Goal: Feedback & Contribution: Contribute content

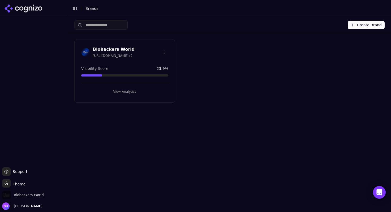
click at [130, 58] on div "Biohackers World https://biohackers.world" at bounding box center [125, 52] width 100 height 13
click at [118, 44] on div "Biohackers World https://biohackers.world Visibility Score 23.9 % View Analytics" at bounding box center [125, 71] width 101 height 63
click at [118, 47] on h3 "Biohackers World" at bounding box center [114, 49] width 42 height 6
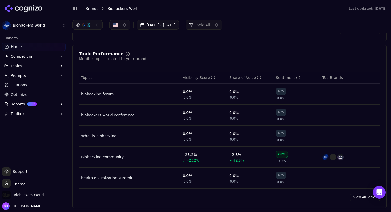
scroll to position [194, 0]
click at [31, 66] on button "Topics" at bounding box center [34, 66] width 64 height 9
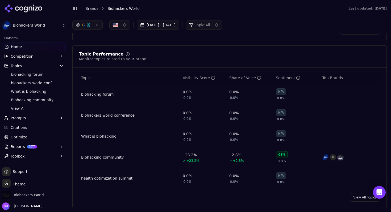
click at [21, 108] on span "View All" at bounding box center [34, 108] width 46 height 5
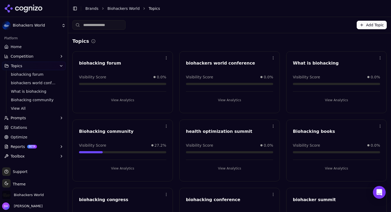
click at [37, 119] on button "Prompts" at bounding box center [34, 118] width 64 height 9
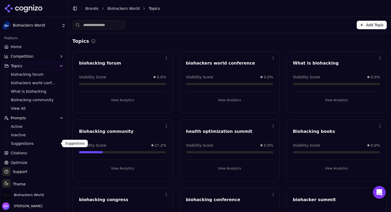
click at [38, 145] on span "Suggestions" at bounding box center [34, 143] width 46 height 5
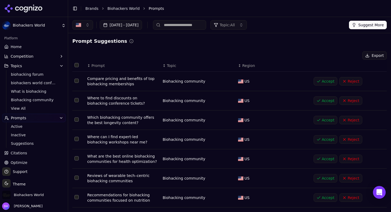
click at [328, 81] on button "Accept" at bounding box center [326, 81] width 24 height 9
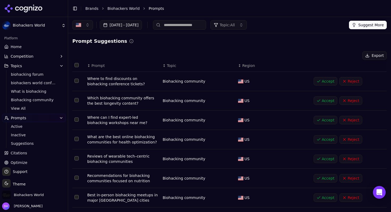
click at [328, 81] on button "Accept" at bounding box center [326, 81] width 24 height 9
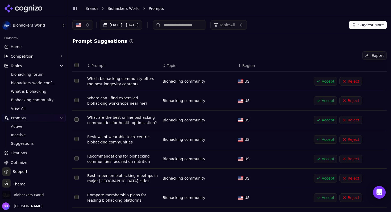
click at [76, 65] on button "Select all rows" at bounding box center [77, 65] width 4 height 4
click at [311, 55] on button "Accept ( 10 )" at bounding box center [309, 55] width 34 height 9
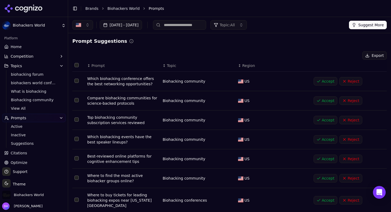
click at [76, 64] on button "Select all rows" at bounding box center [77, 65] width 4 height 4
click at [309, 54] on button "Accept ( 10 )" at bounding box center [309, 55] width 34 height 9
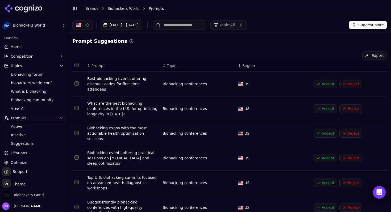
click at [235, 25] on span "Topic: All" at bounding box center [227, 24] width 15 height 5
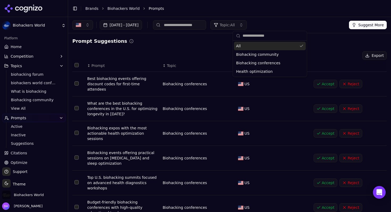
click at [235, 25] on span "Topic: All" at bounding box center [227, 24] width 15 height 5
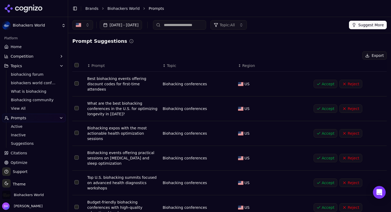
click at [235, 25] on span "Topic: All" at bounding box center [227, 24] width 15 height 5
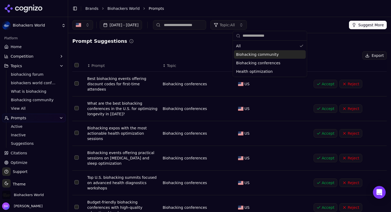
click at [216, 43] on div "Prompt Suggestions" at bounding box center [229, 41] width 315 height 7
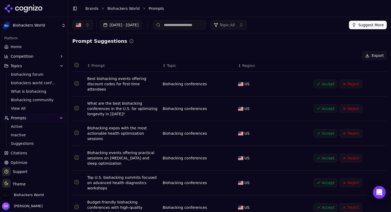
click at [34, 26] on html "Biohackers World Platform Home Competition Topics biohacking forum biohackers w…" at bounding box center [195, 106] width 391 height 212
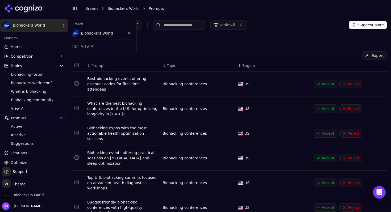
click at [34, 7] on html "Biohackers World Platform Home Competition Topics biohacking forum biohackers w…" at bounding box center [195, 106] width 391 height 212
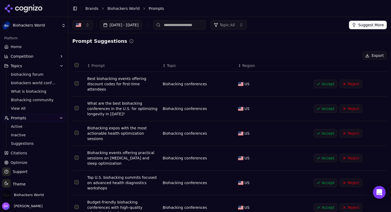
click at [30, 24] on html "Biohackers World Platform Home Competition Topics biohacking forum biohackers w…" at bounding box center [195, 106] width 391 height 212
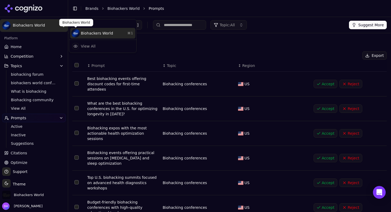
click at [90, 36] on div "Biohackers World ⌘ 1" at bounding box center [102, 33] width 65 height 11
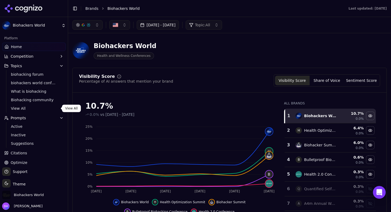
click at [29, 107] on span "View All" at bounding box center [34, 108] width 46 height 5
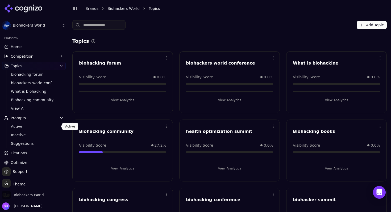
click at [44, 127] on span "Active" at bounding box center [34, 126] width 46 height 5
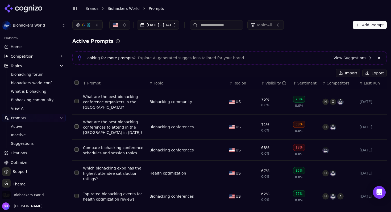
click at [272, 27] on span "Topic: All" at bounding box center [264, 24] width 15 height 5
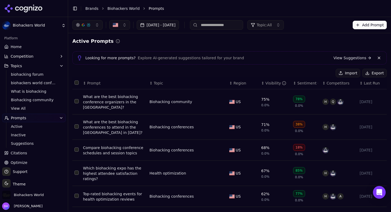
click at [375, 25] on button "Add Prompt" at bounding box center [370, 25] width 34 height 9
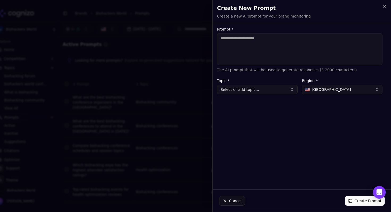
click at [286, 89] on button "Select or add topic..." at bounding box center [257, 90] width 81 height 10
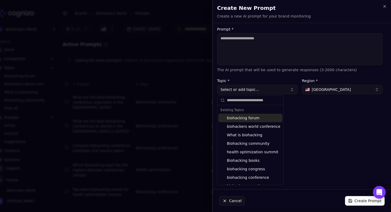
click at [286, 89] on button "Select or add topic..." at bounding box center [257, 90] width 81 height 10
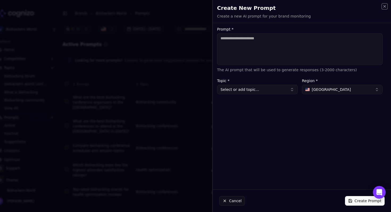
click at [387, 7] on icon "button" at bounding box center [385, 6] width 4 height 4
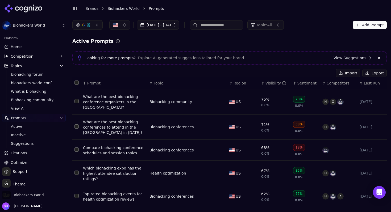
click at [321, 9] on li "Prompts" at bounding box center [263, 8] width 228 height 5
click at [277, 7] on li "Prompts" at bounding box center [263, 8] width 228 height 5
